Goal: Task Accomplishment & Management: Manage account settings

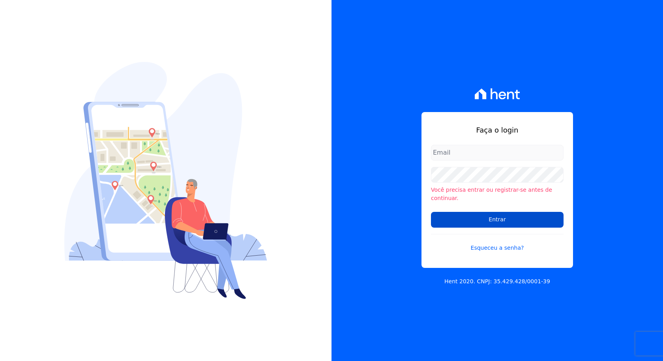
type input "[EMAIL_ADDRESS][DOMAIN_NAME]"
click at [496, 214] on input "Entrar" at bounding box center [497, 220] width 133 height 16
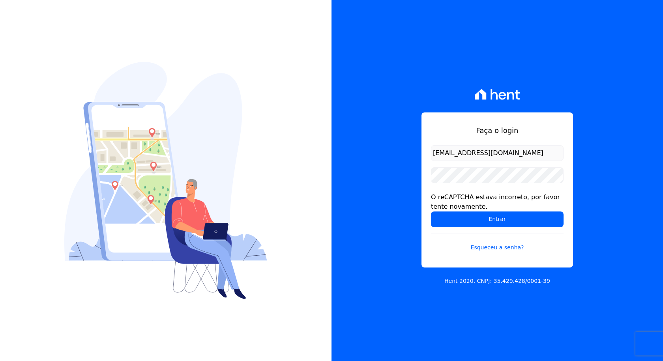
click at [494, 221] on input "Entrar" at bounding box center [497, 220] width 133 height 16
click at [352, 174] on div "Faça o login marcos.real@realmarka.com.br O reCAPTCHA estava incorreto, por fav…" at bounding box center [498, 180] width 332 height 361
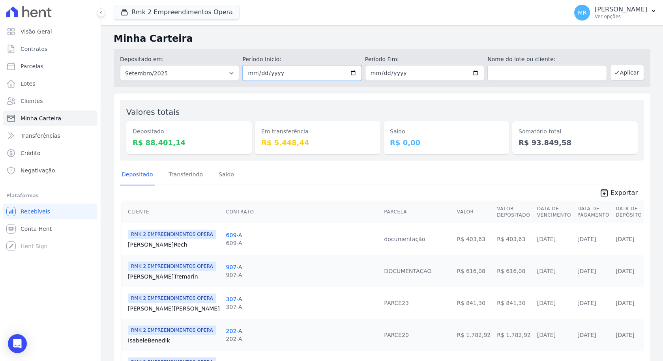
click at [352, 71] on input "2025-09-01" at bounding box center [301, 73] width 119 height 16
type input "[DATE]"
click at [624, 76] on button "Aplicar" at bounding box center [627, 73] width 34 height 16
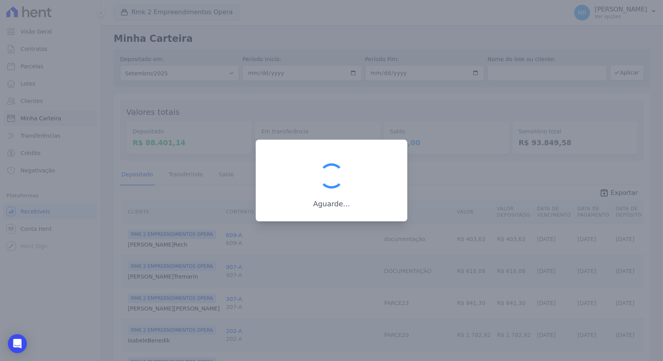
click at [334, 177] on div at bounding box center [332, 176] width 32 height 32
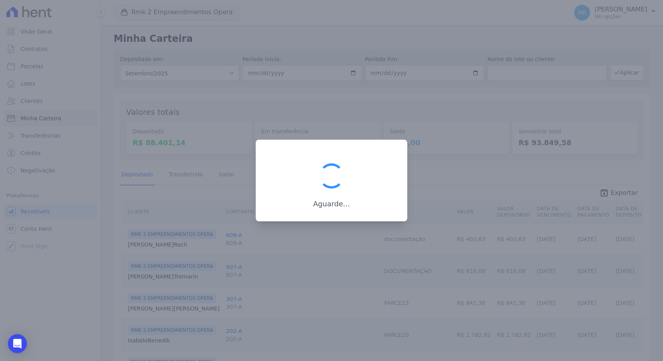
click at [334, 177] on div at bounding box center [332, 176] width 32 height 32
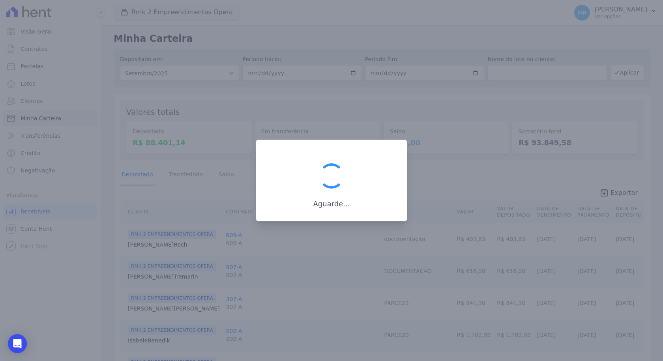
click at [334, 177] on div at bounding box center [332, 176] width 32 height 32
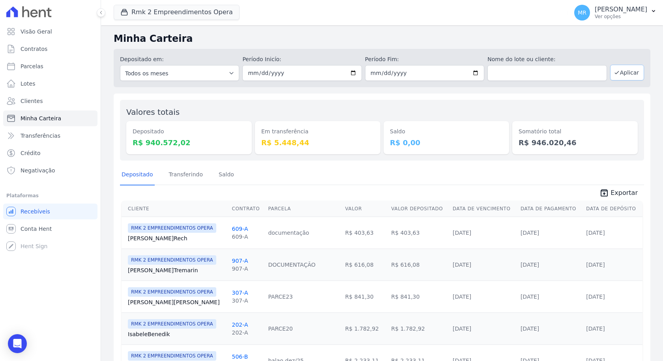
click at [629, 73] on button "Aplicar" at bounding box center [627, 73] width 34 height 16
click at [616, 77] on button "Aplicar" at bounding box center [627, 73] width 34 height 16
click at [620, 74] on button "Aplicar" at bounding box center [627, 73] width 34 height 16
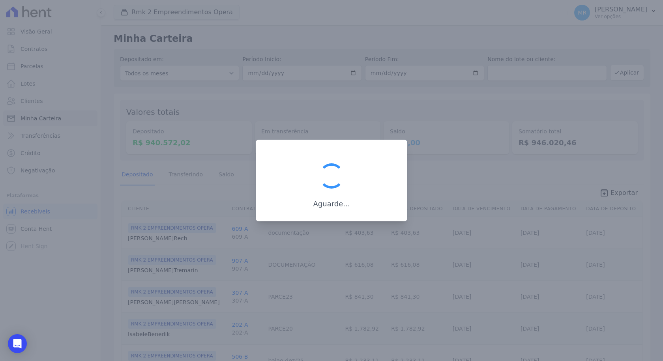
click at [459, 137] on div at bounding box center [331, 180] width 663 height 361
click at [346, 167] on div at bounding box center [332, 176] width 32 height 32
click at [309, 186] on div "Aguarde..." at bounding box center [331, 184] width 126 height 49
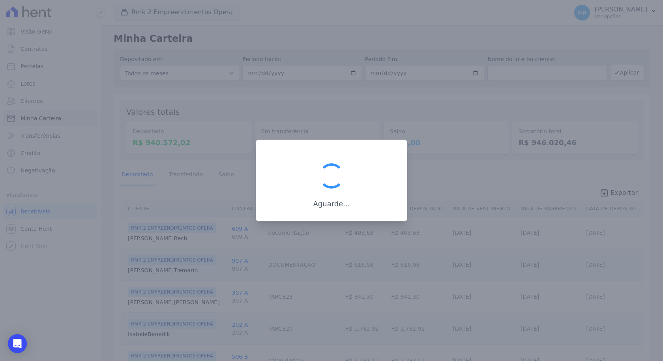
click at [329, 171] on div at bounding box center [332, 176] width 32 height 32
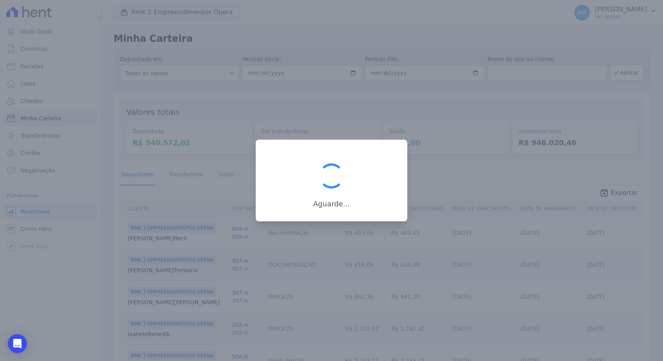
click at [330, 171] on div at bounding box center [332, 176] width 32 height 32
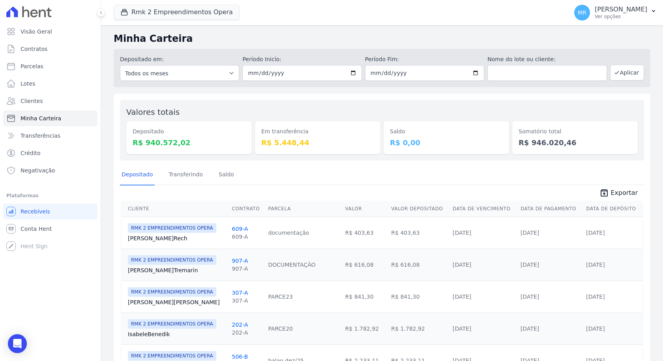
click at [622, 192] on span "Exportar" at bounding box center [624, 192] width 27 height 9
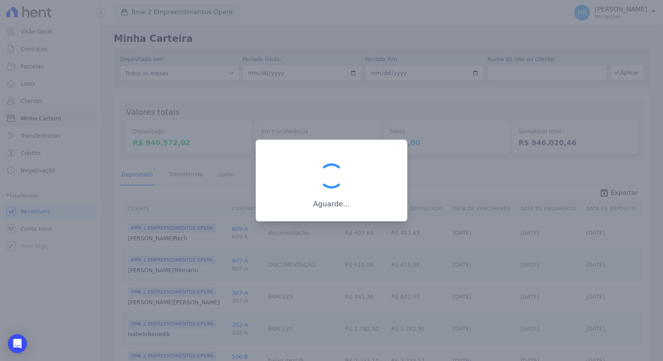
click at [366, 168] on div "Aguarde..." at bounding box center [331, 184] width 126 height 49
click at [372, 179] on div "Aguarde..." at bounding box center [331, 184] width 126 height 49
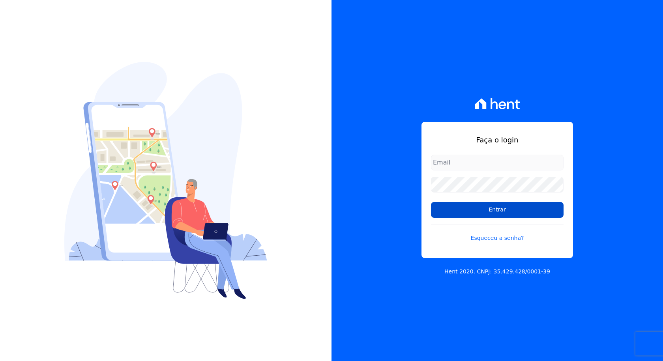
type input "[EMAIL_ADDRESS][DOMAIN_NAME]"
click at [469, 215] on input "Entrar" at bounding box center [497, 210] width 133 height 16
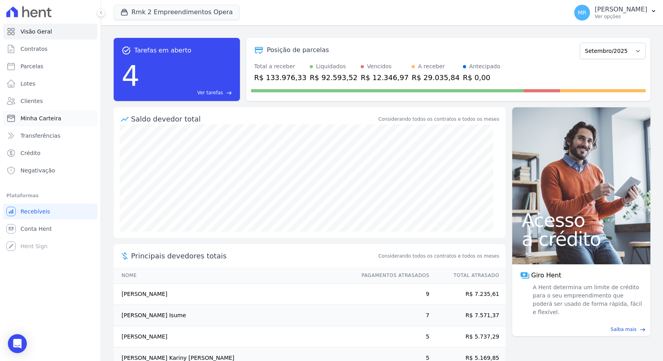
drag, startPoint x: 47, startPoint y: 117, endPoint x: 52, endPoint y: 117, distance: 4.8
click at [47, 116] on span "Minha Carteira" at bounding box center [41, 119] width 41 height 8
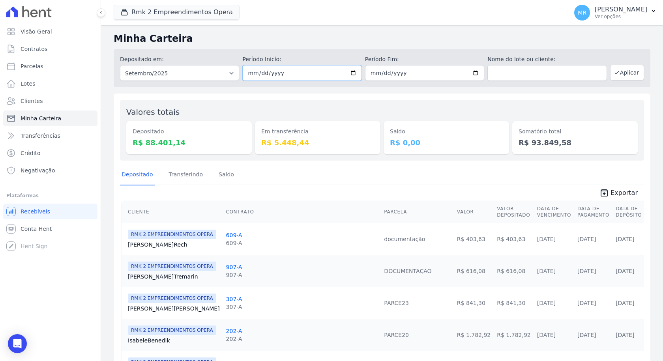
click at [294, 71] on input "[DATE]" at bounding box center [301, 73] width 119 height 16
click at [348, 76] on input "[DATE]" at bounding box center [301, 73] width 119 height 16
type input "[DATE]"
click at [624, 72] on button "Aplicar" at bounding box center [627, 73] width 34 height 16
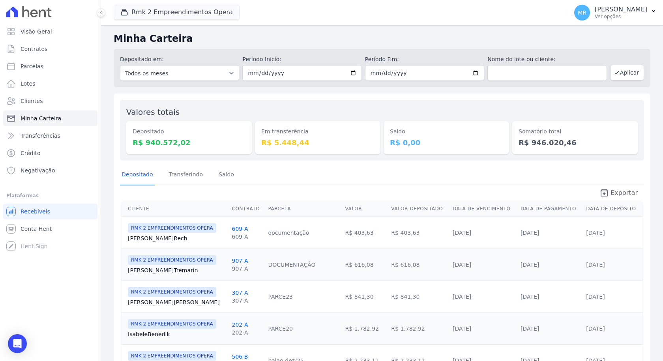
click at [613, 196] on span "Exportar" at bounding box center [624, 192] width 27 height 9
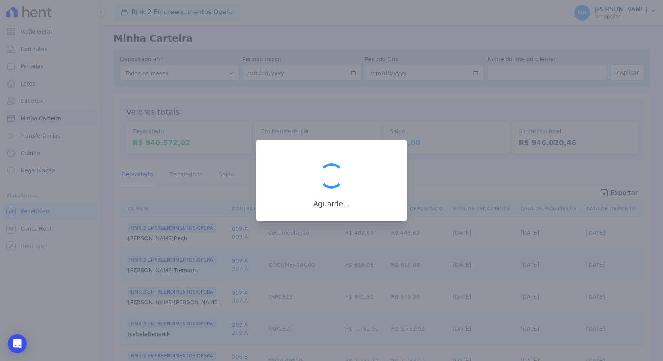
click at [334, 173] on div at bounding box center [332, 176] width 32 height 32
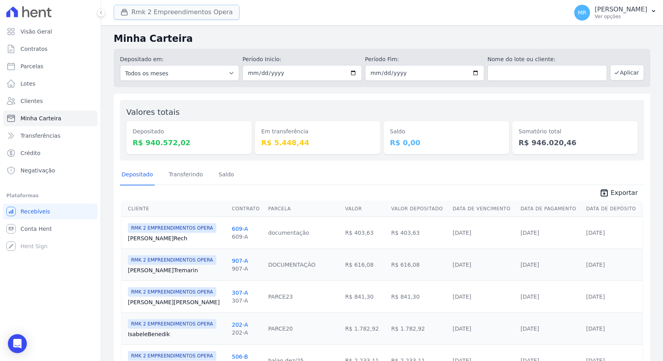
click at [153, 11] on button "Rmk 2 Empreendimentos Opera" at bounding box center [177, 12] width 126 height 15
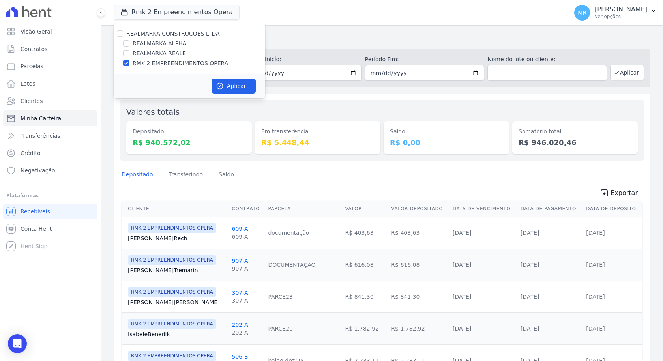
click at [161, 49] on label "REALMARKA REALE" at bounding box center [159, 53] width 53 height 8
click at [130, 50] on input "REALMARKA REALE" at bounding box center [126, 53] width 6 height 6
checkbox input "true"
click at [176, 61] on label "RMK 2 EMPREENDIMENTOS OPERA" at bounding box center [181, 63] width 96 height 8
click at [130, 61] on input "RMK 2 EMPREENDIMENTOS OPERA" at bounding box center [126, 63] width 6 height 6
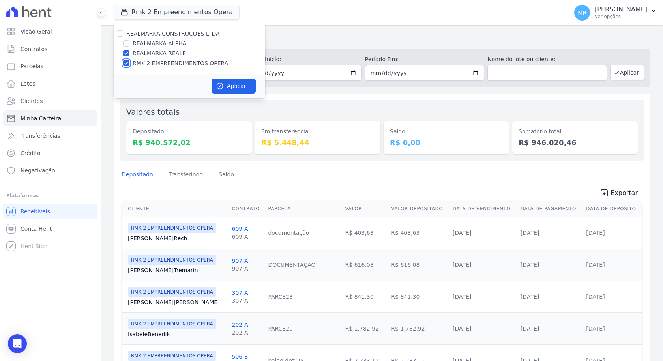
checkbox input "false"
click at [227, 83] on button "Aplicar" at bounding box center [234, 86] width 44 height 15
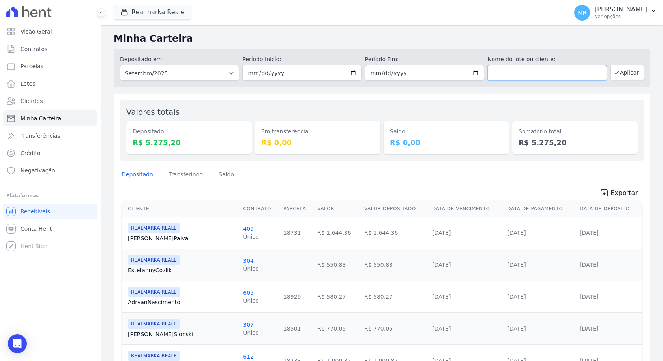
click at [537, 67] on input "text" at bounding box center [547, 73] width 119 height 16
type input "ROSILENE"
click at [638, 75] on button "Aplicar" at bounding box center [627, 73] width 34 height 16
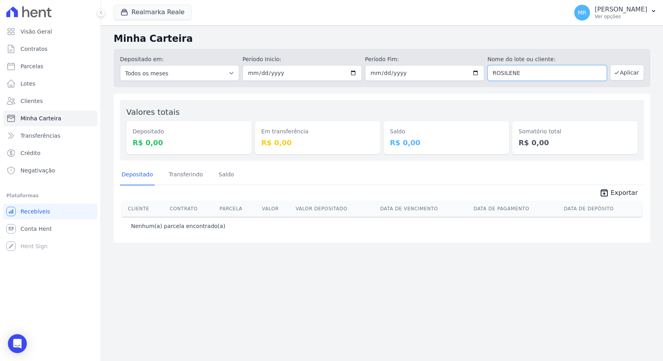
drag, startPoint x: 525, startPoint y: 77, endPoint x: 466, endPoint y: 76, distance: 59.2
click at [466, 76] on div "Depositado em: Todos os meses Janeiro/2025 Fevereiro/2025 Março/2025 Abril/2025…" at bounding box center [382, 68] width 537 height 38
paste input "DA [PERSON_NAME]"
type input "[PERSON_NAME]"
click at [624, 73] on button "Aplicar" at bounding box center [627, 73] width 34 height 16
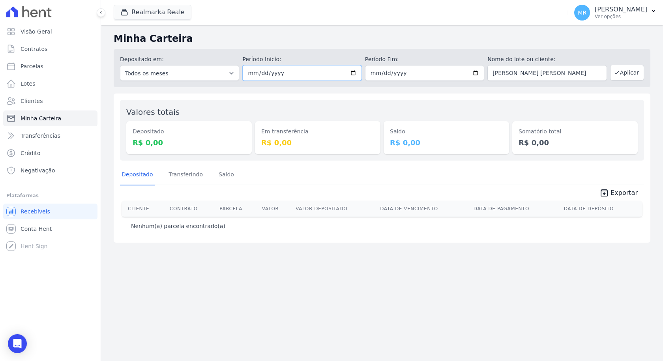
click at [355, 72] on input "[DATE]" at bounding box center [301, 73] width 119 height 16
type input "[DATE]"
click at [626, 78] on button "Aplicar" at bounding box center [627, 73] width 34 height 16
drag, startPoint x: 588, startPoint y: 74, endPoint x: 413, endPoint y: 68, distance: 175.8
click at [415, 68] on div "Depositado em: Todos os meses Janeiro/2025 Fevereiro/2025 Março/2025 Abril/2025…" at bounding box center [382, 68] width 537 height 38
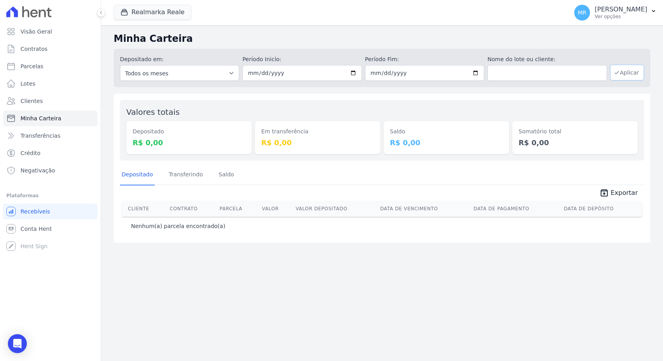
click at [615, 75] on icon "button" at bounding box center [617, 72] width 6 height 6
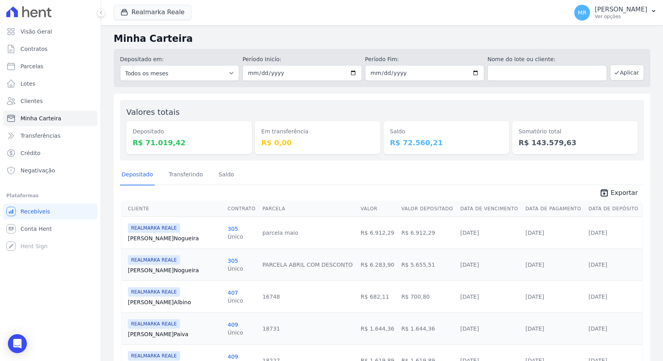
click at [135, 211] on th "Cliente" at bounding box center [173, 209] width 103 height 16
click at [479, 205] on th "Data de Vencimento" at bounding box center [489, 209] width 65 height 16
click at [457, 120] on div "Saldo R$ 72.560,21" at bounding box center [447, 130] width 126 height 48
click at [540, 143] on dd "R$ 143.579,63" at bounding box center [575, 142] width 113 height 11
click at [437, 173] on div "Depositado Transferindo Saldo" at bounding box center [382, 174] width 524 height 19
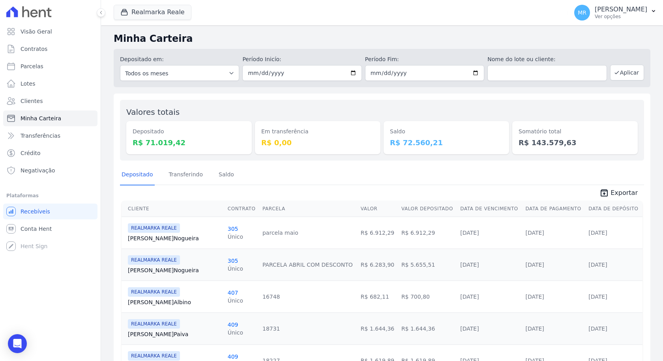
click at [426, 115] on div "Saldo R$ 72.560,21" at bounding box center [447, 130] width 126 height 48
click at [146, 0] on html "Visão Geral Contratos Parcelas Lotes Clientes Minha Carteira Transferências Cré…" at bounding box center [331, 180] width 663 height 361
click at [156, 8] on button "Realmarka Reale" at bounding box center [153, 12] width 78 height 15
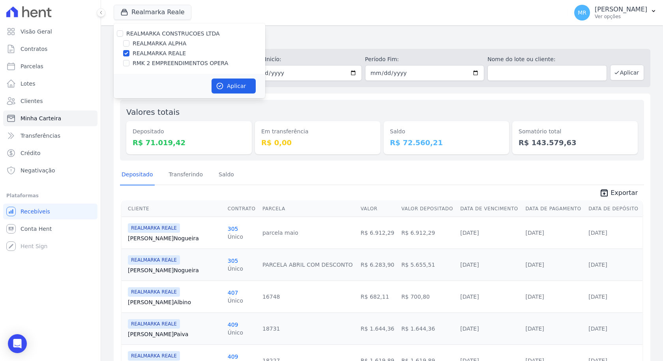
click at [182, 65] on label "RMK 2 EMPREENDIMENTOS OPERA" at bounding box center [181, 63] width 96 height 8
click at [130, 65] on input "RMK 2 EMPREENDIMENTOS OPERA" at bounding box center [126, 63] width 6 height 6
checkbox input "true"
click at [161, 51] on label "REALMARKA REALE" at bounding box center [159, 53] width 53 height 8
click at [130, 51] on input "REALMARKA REALE" at bounding box center [126, 53] width 6 height 6
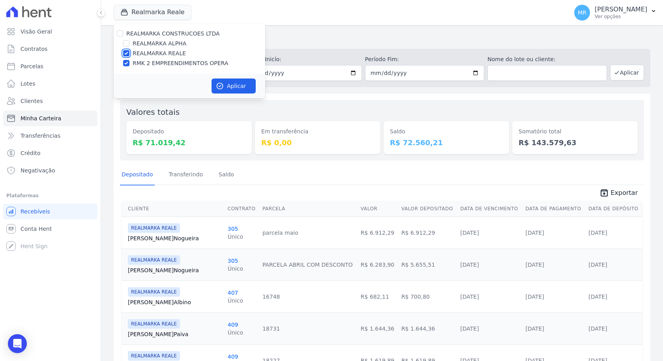
checkbox input "false"
click at [222, 79] on button "Aplicar" at bounding box center [234, 86] width 44 height 15
drag, startPoint x: 241, startPoint y: 79, endPoint x: 300, endPoint y: 26, distance: 78.8
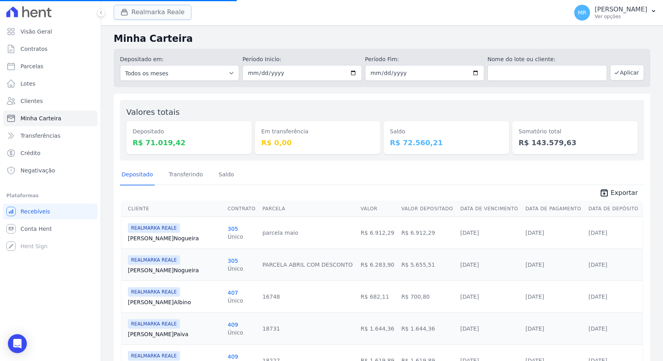
click at [177, 14] on button "Realmarka Reale" at bounding box center [153, 12] width 78 height 15
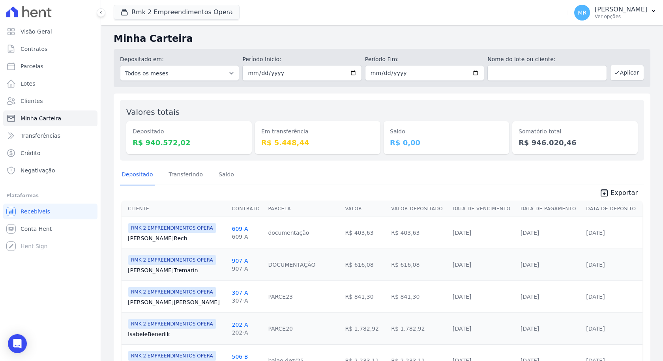
click at [368, 109] on div "Em transferência R$ 5.448,44" at bounding box center [318, 130] width 126 height 48
click at [355, 73] on input "[DATE]" at bounding box center [301, 73] width 119 height 16
click at [513, 137] on div "Somatório total R$ 946.020,46" at bounding box center [576, 137] width 126 height 33
click at [351, 73] on input "[DATE]" at bounding box center [301, 73] width 119 height 16
click at [627, 72] on button "Aplicar" at bounding box center [627, 73] width 34 height 16
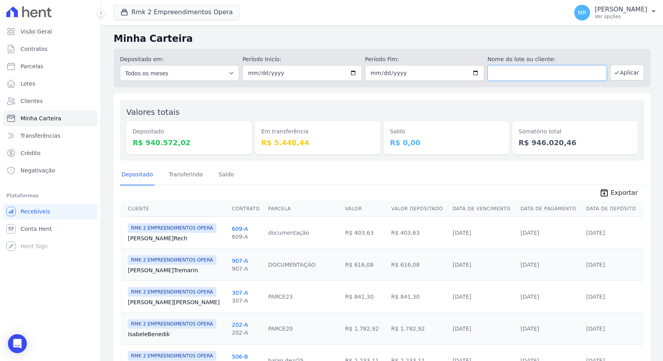
click at [529, 77] on input "text" at bounding box center [547, 73] width 119 height 16
paste input "ROSILENE DA SILVA DE AZEVEDO"
type input "ROSILENE DA SILVA DE AZEVEDO"
click at [618, 77] on button "Aplicar" at bounding box center [627, 73] width 34 height 16
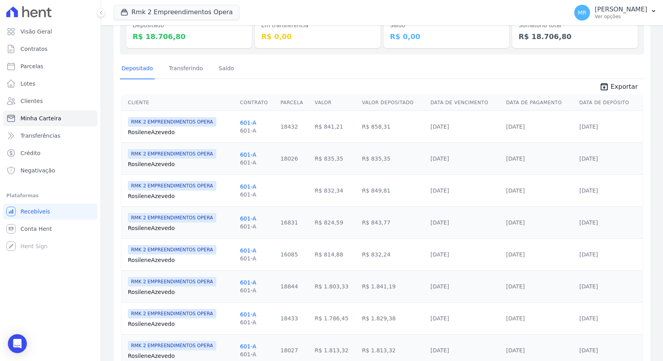
scroll to position [146, 0]
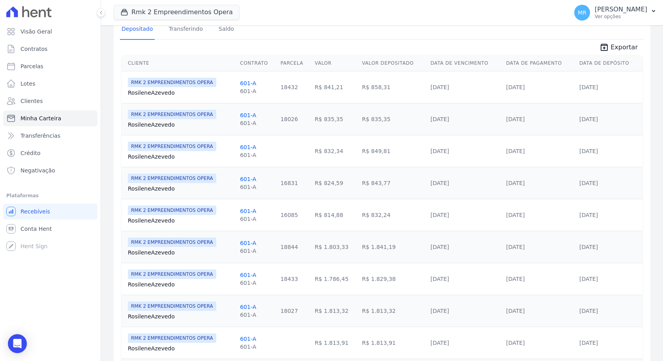
click at [529, 251] on td "[DATE]" at bounding box center [539, 247] width 73 height 32
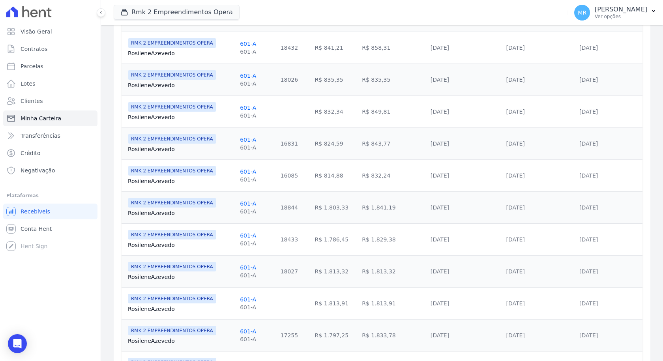
drag, startPoint x: 537, startPoint y: 204, endPoint x: 487, endPoint y: 203, distance: 49.8
click at [487, 203] on tr "RMK 2 EMPREENDIMENTOS OPERA [GEOGRAPHIC_DATA] [GEOGRAPHIC_DATA] 601-A 601-A 188…" at bounding box center [382, 208] width 521 height 32
click at [489, 225] on td "20/08/2025" at bounding box center [466, 239] width 76 height 32
click at [267, 146] on div "601-A 601-A" at bounding box center [257, 144] width 34 height 16
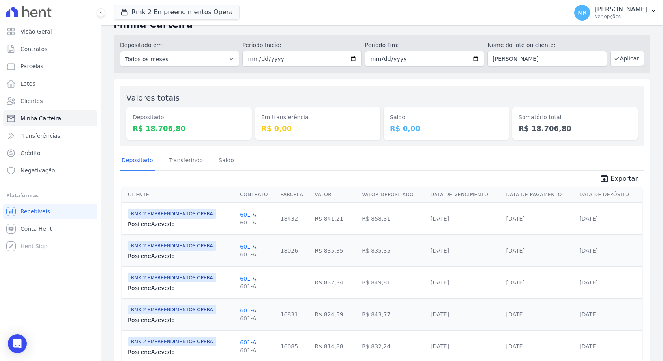
scroll to position [0, 0]
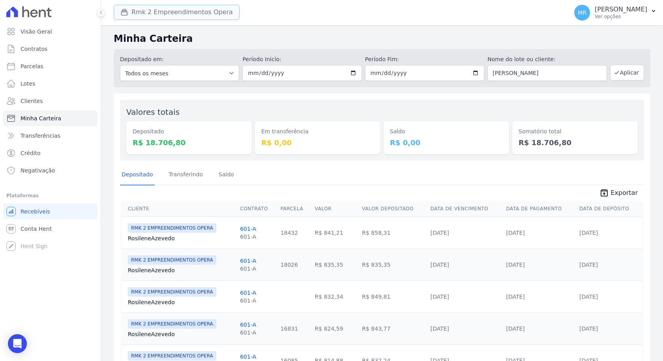
click at [190, 16] on button "Rmk 2 Empreendimentos Opera" at bounding box center [177, 12] width 126 height 15
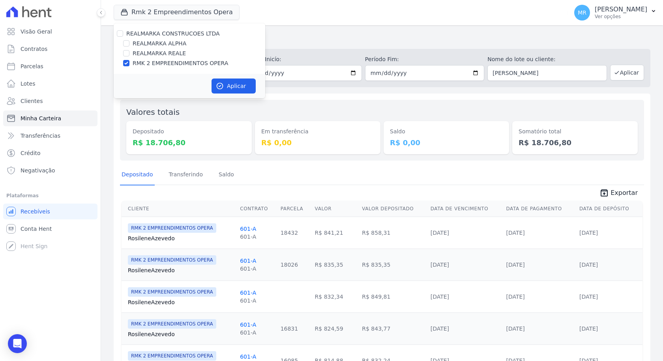
click at [169, 53] on label "REALMARKA REALE" at bounding box center [159, 53] width 53 height 8
click at [130, 53] on input "REALMARKA REALE" at bounding box center [126, 53] width 6 height 6
checkbox input "true"
click at [172, 59] on div "REALMARKA CONSTRUCOES LTDA REALMARKA ALPHA REALMARKA REALE RMK 2 EMPREENDIMENTO…" at bounding box center [190, 48] width 152 height 51
click at [180, 60] on label "RMK 2 EMPREENDIMENTOS OPERA" at bounding box center [181, 63] width 96 height 8
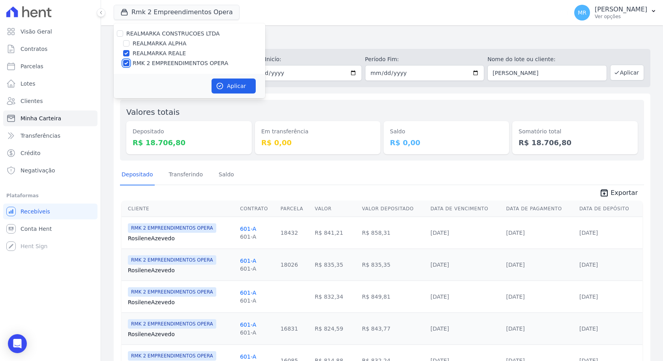
click at [130, 60] on input "RMK 2 EMPREENDIMENTOS OPERA" at bounding box center [126, 63] width 6 height 6
checkbox input "false"
click at [231, 84] on button "Aplicar" at bounding box center [234, 86] width 44 height 15
click at [481, 18] on div "Rmk 2 Empreendimentos Opera REALMARKA CONSTRUCOES LTDA REALMARKA ALPHA REALMARK…" at bounding box center [339, 13] width 451 height 26
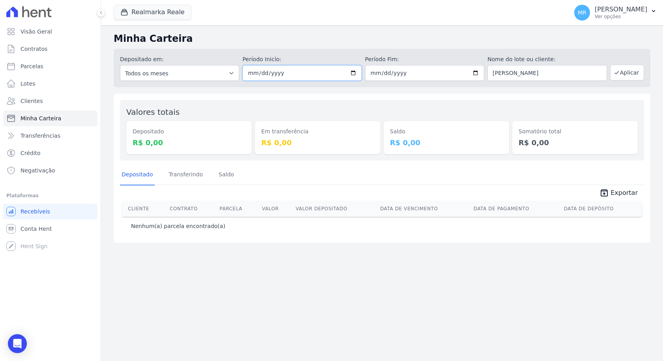
click at [353, 73] on input "[DATE]" at bounding box center [301, 73] width 119 height 16
drag, startPoint x: 587, startPoint y: 73, endPoint x: 414, endPoint y: 45, distance: 175.7
click at [414, 45] on div "Minha Carteira Depositado em: Todos os meses Janeiro/2025 Fevereiro/2025 Março/…" at bounding box center [382, 193] width 562 height 336
click at [630, 73] on button "Aplicar" at bounding box center [627, 73] width 34 height 16
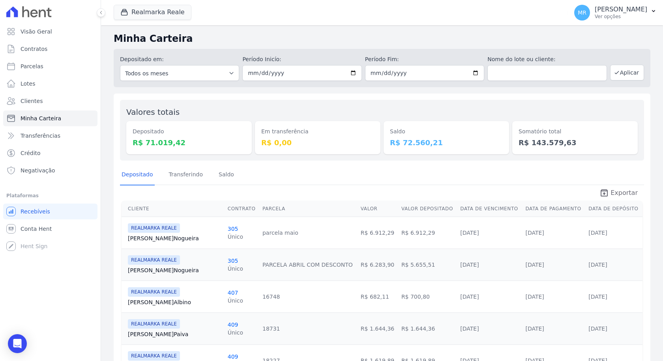
click at [618, 192] on span "Exportar" at bounding box center [624, 192] width 27 height 9
click at [160, 20] on span "Realmarka Reale" at bounding box center [153, 13] width 78 height 16
click at [160, 19] on button "Realmarka Reale" at bounding box center [153, 12] width 78 height 15
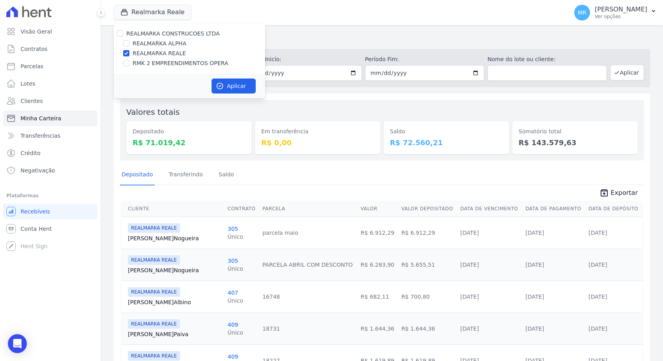
click at [154, 41] on label "REALMARKA ALPHA" at bounding box center [160, 43] width 54 height 8
click at [130, 41] on input "REALMARKA ALPHA" at bounding box center [126, 43] width 6 height 6
checkbox input "true"
click at [157, 53] on label "REALMARKA REALE" at bounding box center [159, 53] width 53 height 8
click at [130, 53] on input "REALMARKA REALE" at bounding box center [126, 53] width 6 height 6
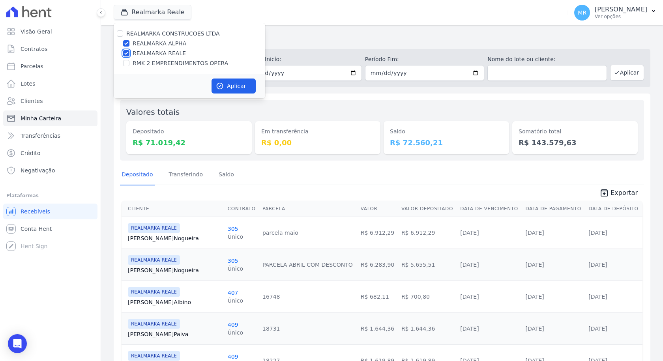
checkbox input "false"
click at [219, 88] on icon "button" at bounding box center [220, 86] width 8 height 8
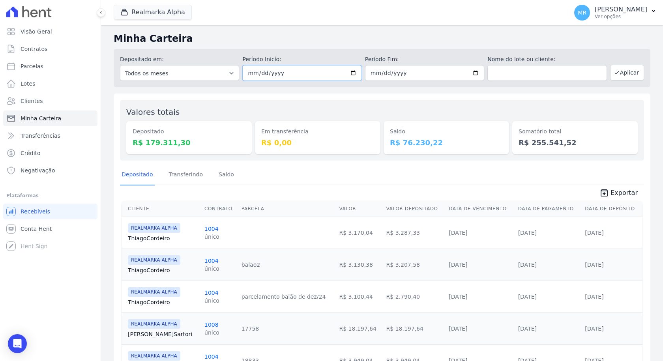
click at [353, 71] on input "[DATE]" at bounding box center [301, 73] width 119 height 16
click at [631, 71] on button "Aplicar" at bounding box center [627, 73] width 34 height 16
click at [616, 191] on span "Exportar" at bounding box center [624, 192] width 27 height 9
click at [449, 109] on div "Saldo R$ 76.230,22" at bounding box center [447, 130] width 126 height 48
click at [160, 15] on button "Realmarka Alpha" at bounding box center [153, 12] width 78 height 15
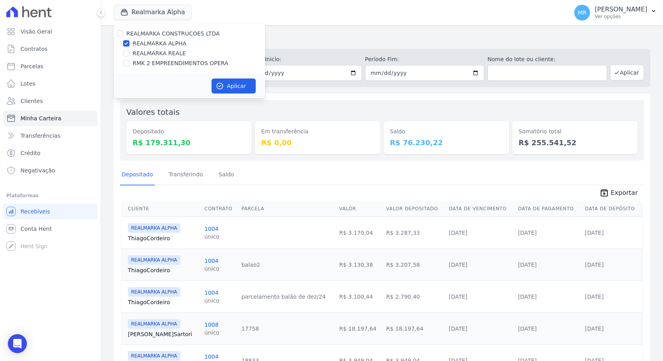
click at [180, 66] on label "RMK 2 EMPREENDIMENTOS OPERA" at bounding box center [181, 63] width 96 height 8
click at [130, 66] on input "RMK 2 EMPREENDIMENTOS OPERA" at bounding box center [126, 63] width 6 height 6
checkbox input "true"
click at [167, 41] on label "REALMARKA ALPHA" at bounding box center [160, 43] width 54 height 8
click at [130, 41] on input "REALMARKA ALPHA" at bounding box center [126, 43] width 6 height 6
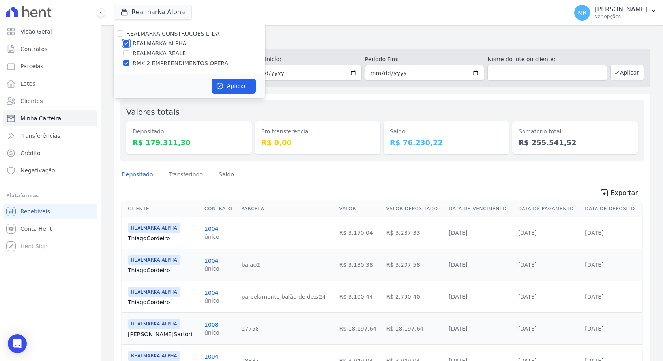
checkbox input "false"
